Goal: Information Seeking & Learning: Learn about a topic

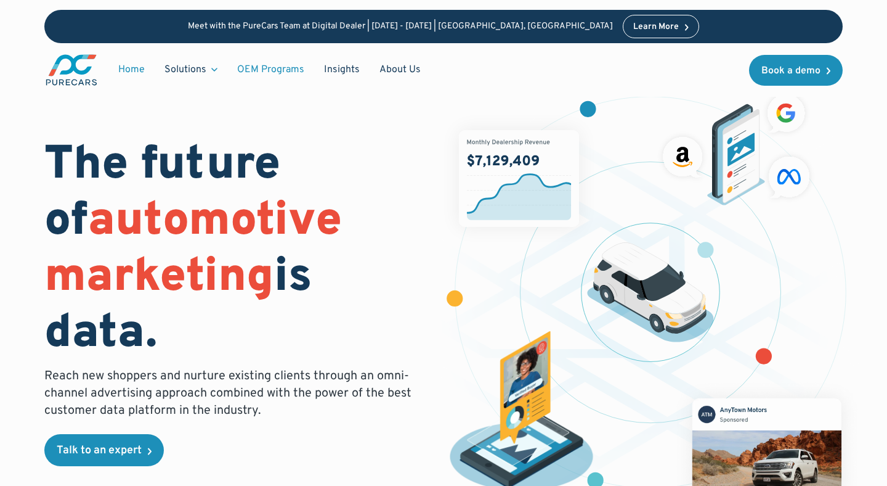
click at [282, 64] on link "OEM Programs" at bounding box center [270, 69] width 87 height 23
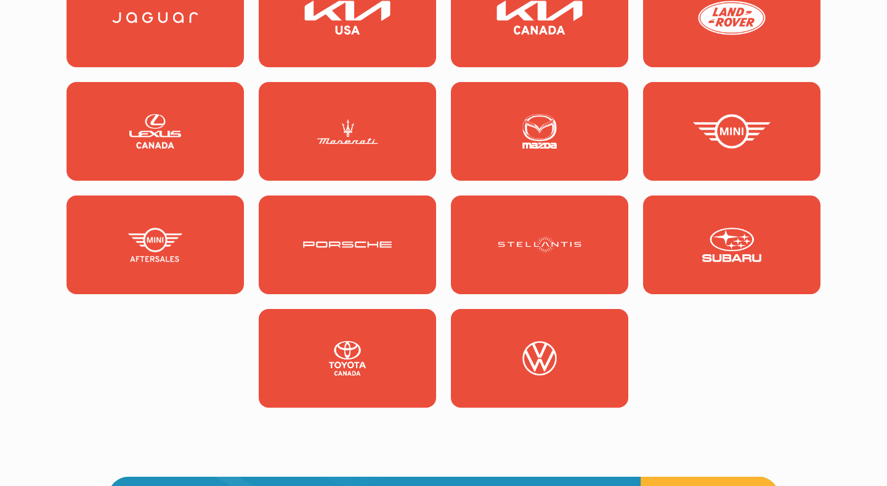
scroll to position [1508, 0]
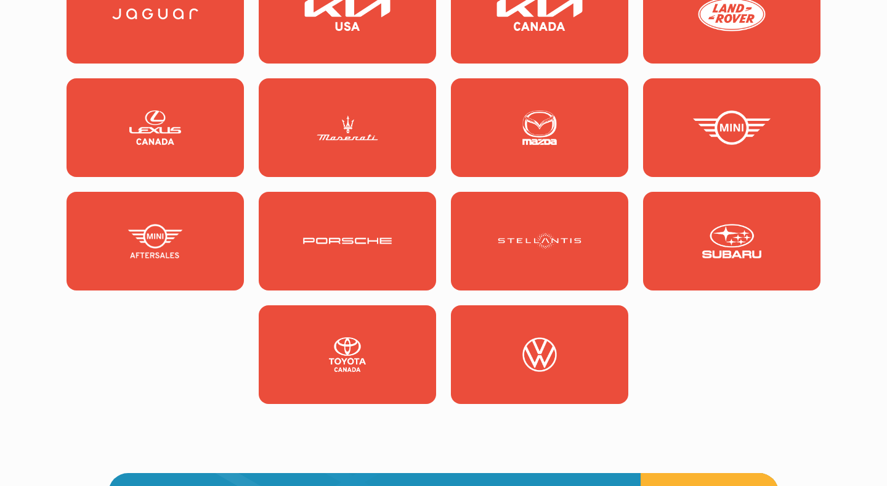
click at [732, 235] on img at bounding box center [732, 241] width 89 height 35
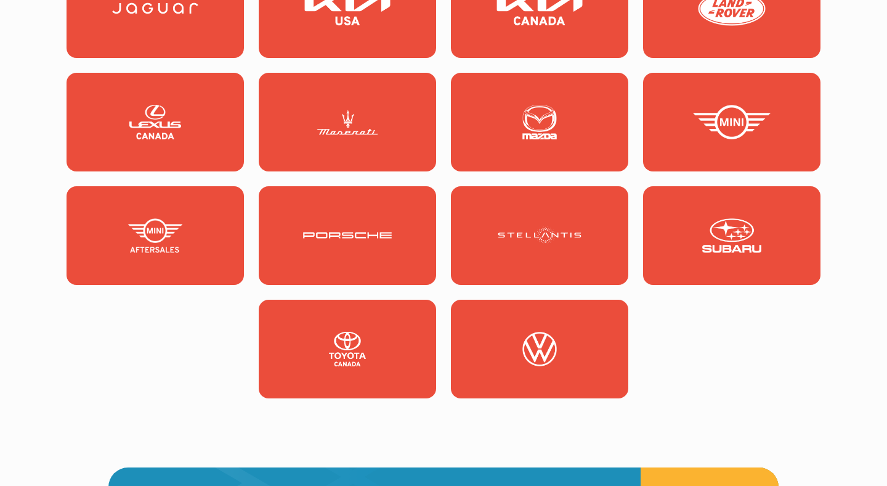
scroll to position [1520, 0]
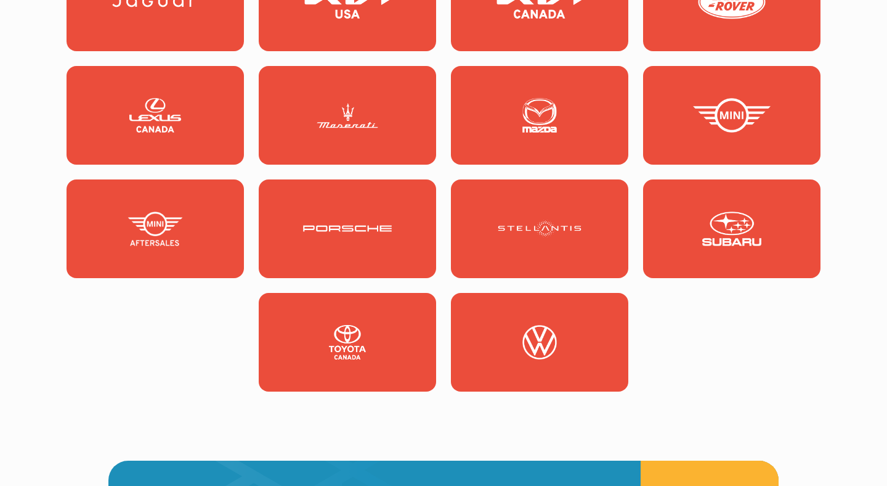
click at [730, 230] on img at bounding box center [732, 228] width 89 height 35
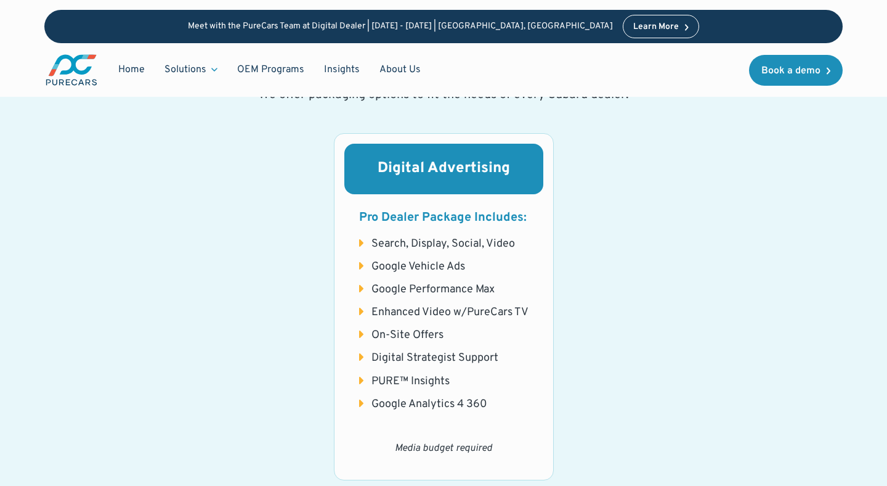
scroll to position [1335, 0]
